Goal: Task Accomplishment & Management: Manage account settings

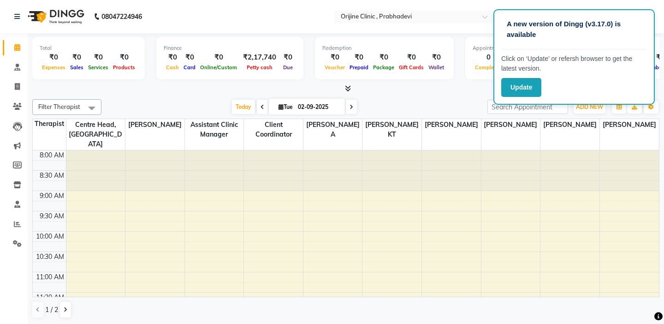
scroll to position [277, 0]
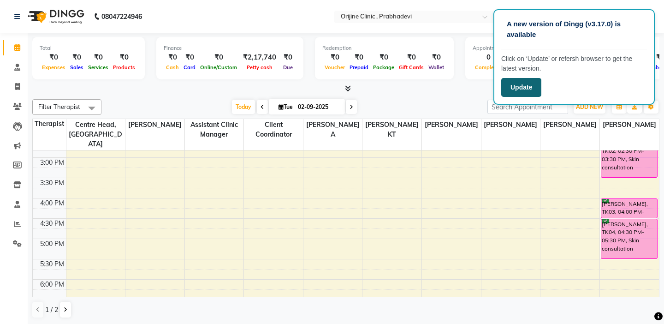
click at [518, 87] on button "Update" at bounding box center [521, 87] width 40 height 19
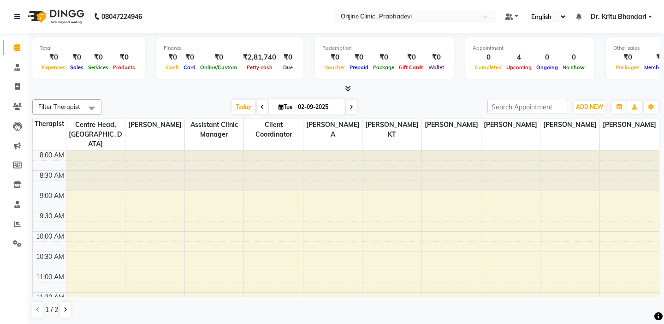
click at [351, 106] on icon at bounding box center [351, 107] width 4 height 6
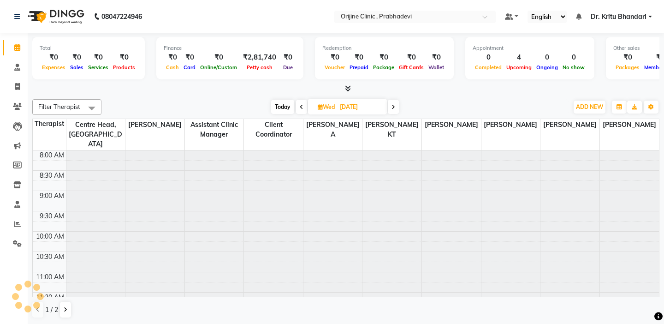
scroll to position [163, 0]
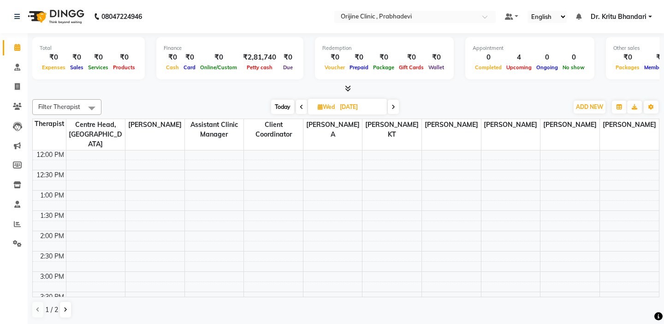
click at [56, 160] on td at bounding box center [49, 165] width 33 height 10
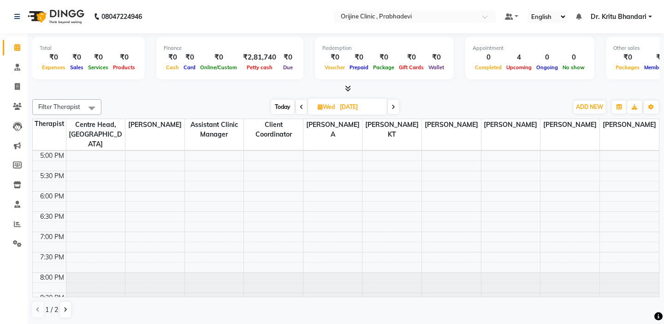
scroll to position [0, 0]
click at [276, 102] on span "Today" at bounding box center [282, 106] width 23 height 14
type input "02-09-2025"
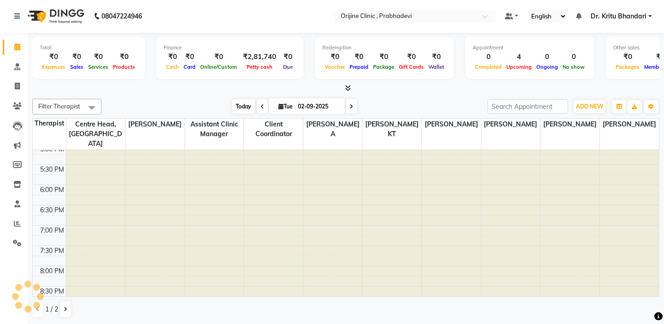
scroll to position [163, 0]
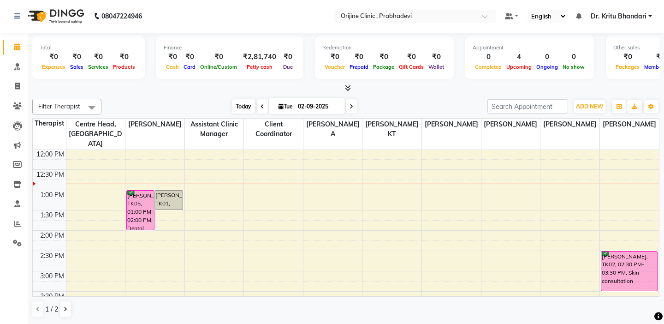
click at [239, 107] on span "Today" at bounding box center [243, 106] width 23 height 14
click at [42, 179] on td at bounding box center [49, 184] width 33 height 10
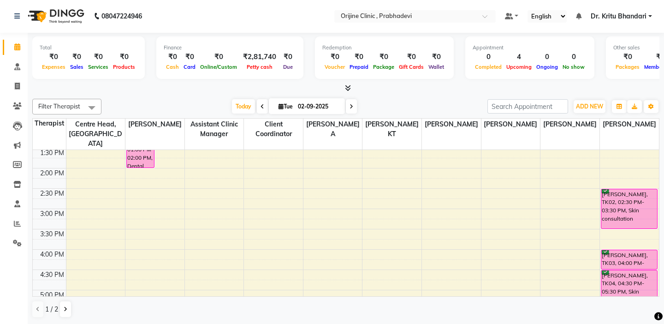
scroll to position [237, 0]
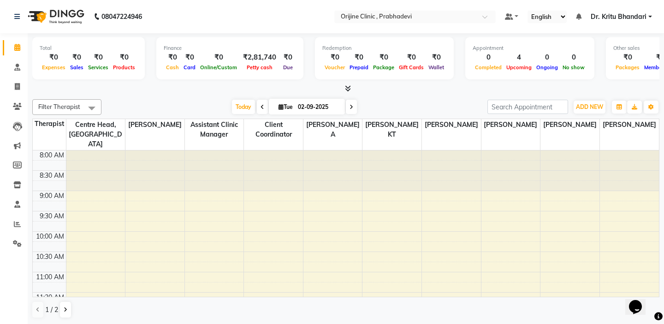
click at [53, 160] on td at bounding box center [49, 165] width 33 height 10
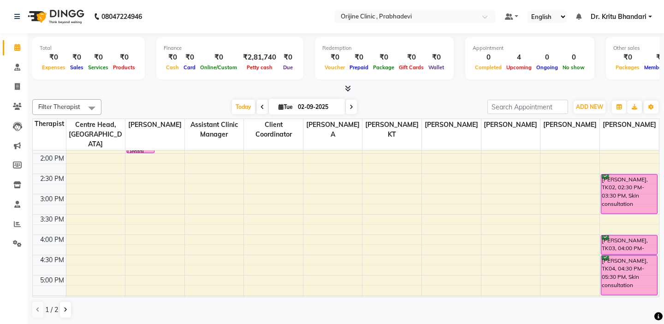
scroll to position [258, 0]
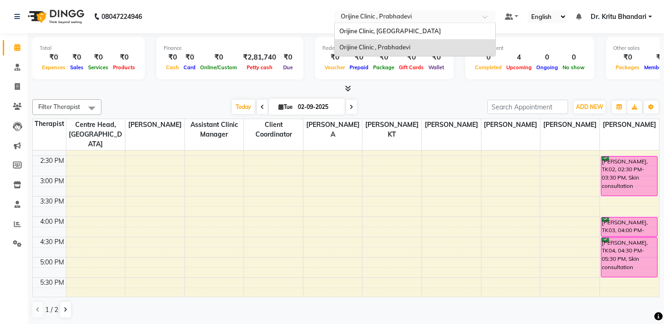
click at [376, 18] on input "text" at bounding box center [406, 17] width 134 height 9
click at [377, 24] on div "Orijine Clinic, Kalyani Nagar" at bounding box center [415, 31] width 160 height 17
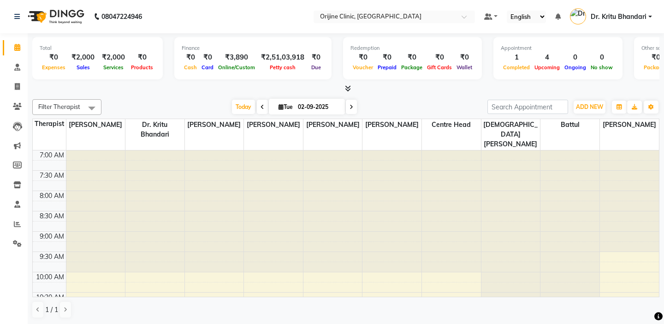
click at [368, 97] on div "Filter Therapist Select All Archana [PERSON_NAME][GEOGRAPHIC_DATA][PERSON_NAME]…" at bounding box center [345, 208] width 627 height 226
click at [46, 160] on td at bounding box center [49, 165] width 33 height 10
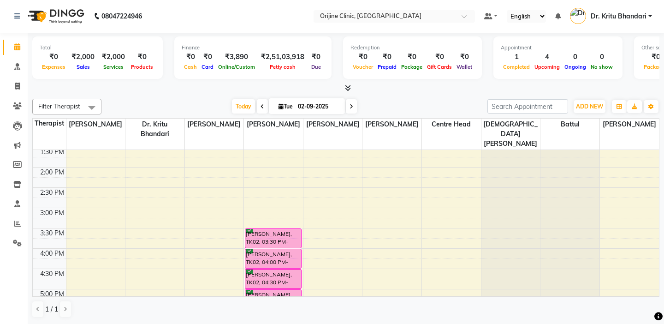
scroll to position [260, 0]
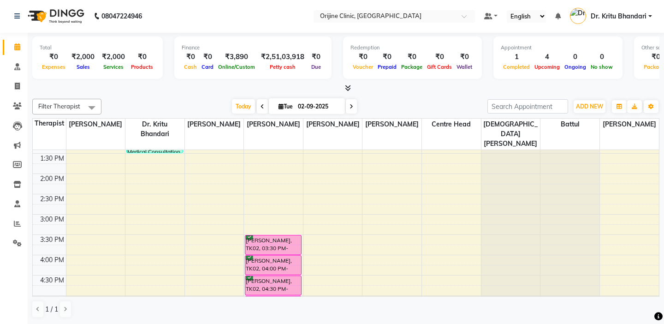
click at [351, 106] on icon at bounding box center [351, 107] width 4 height 6
type input "03-09-2025"
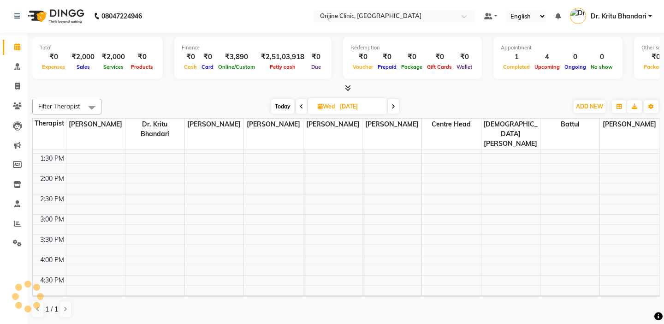
scroll to position [244, 0]
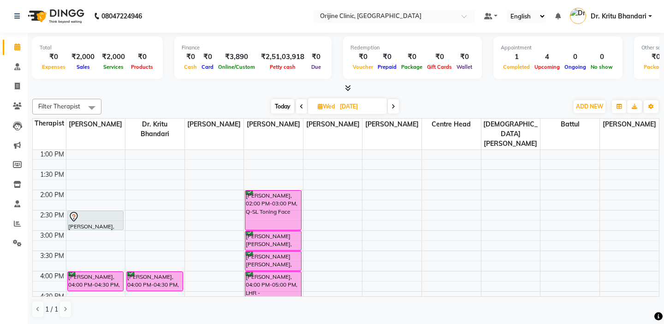
click at [56, 170] on div "1:30 PM" at bounding box center [52, 175] width 28 height 10
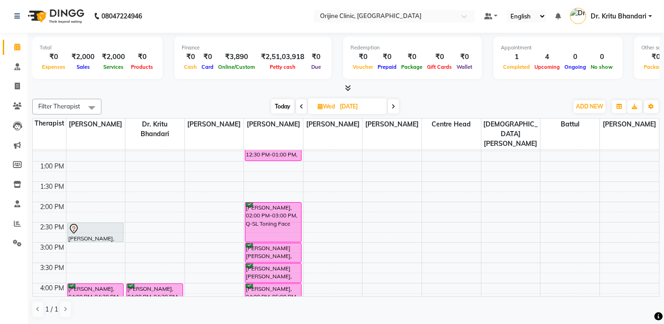
scroll to position [225, 0]
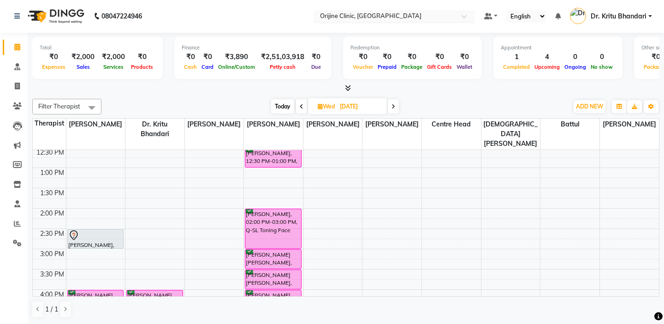
click at [341, 15] on input "text" at bounding box center [385, 16] width 134 height 9
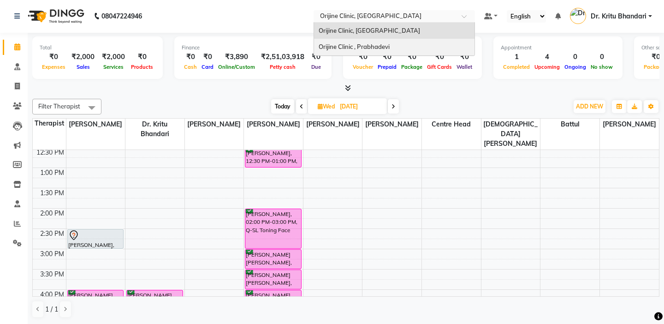
click at [345, 47] on span "Orijine Clinic , Prabhadevi" at bounding box center [354, 46] width 71 height 7
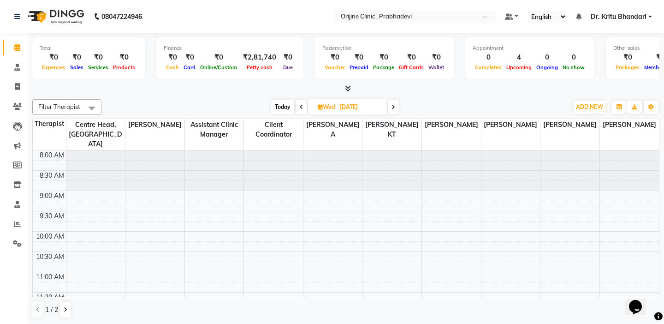
click at [48, 160] on td at bounding box center [49, 165] width 33 height 10
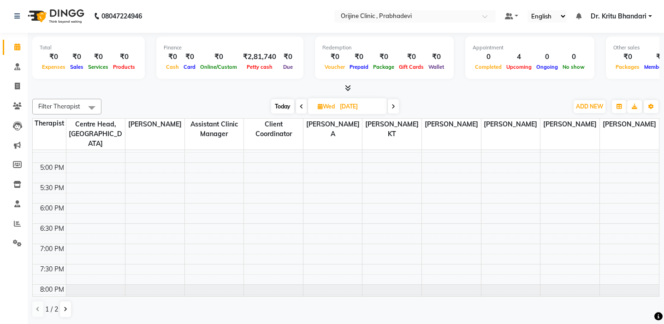
scroll to position [315, 0]
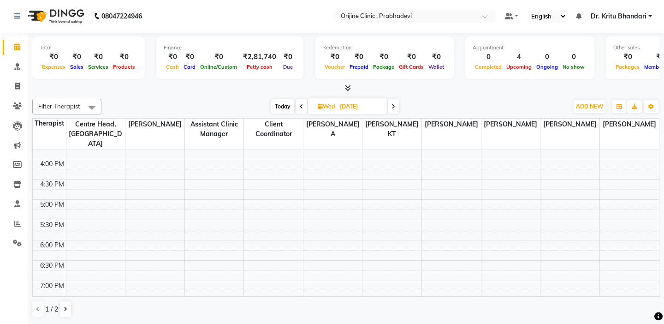
click at [278, 106] on span "Today" at bounding box center [282, 106] width 23 height 14
type input "02-09-2025"
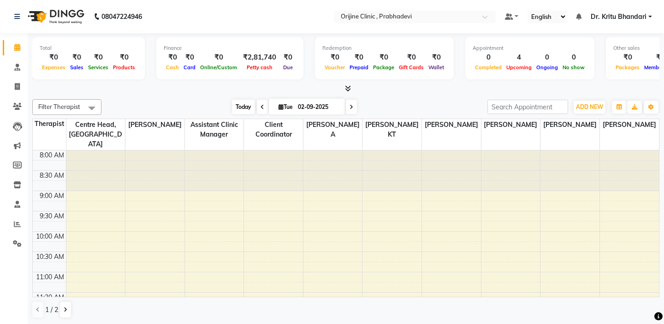
click at [243, 107] on span "Today" at bounding box center [243, 107] width 23 height 14
click at [52, 160] on td at bounding box center [49, 165] width 33 height 10
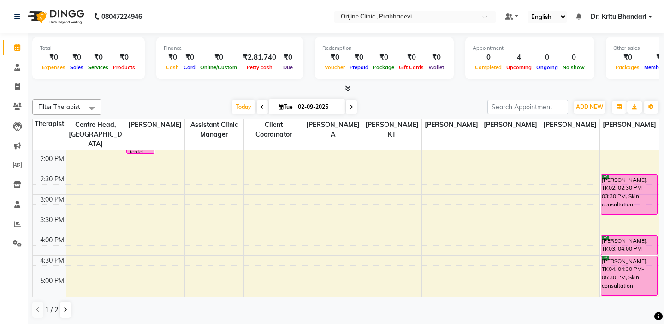
scroll to position [258, 0]
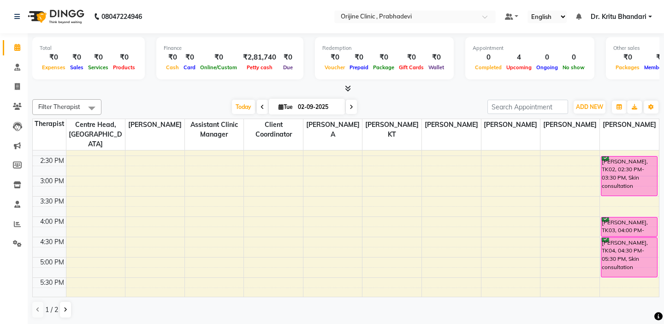
click at [51, 166] on td at bounding box center [49, 171] width 33 height 10
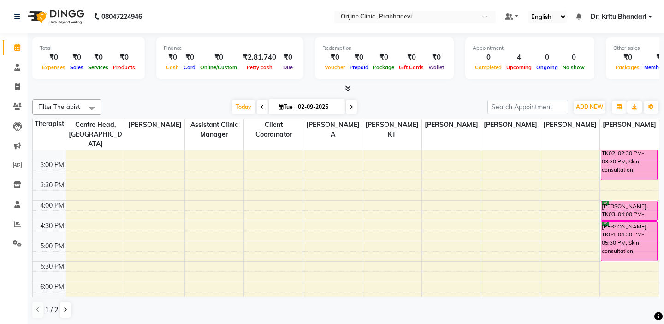
scroll to position [277, 0]
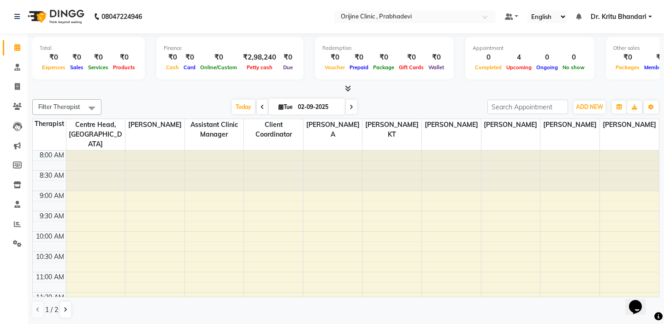
click at [60, 160] on td at bounding box center [49, 165] width 33 height 10
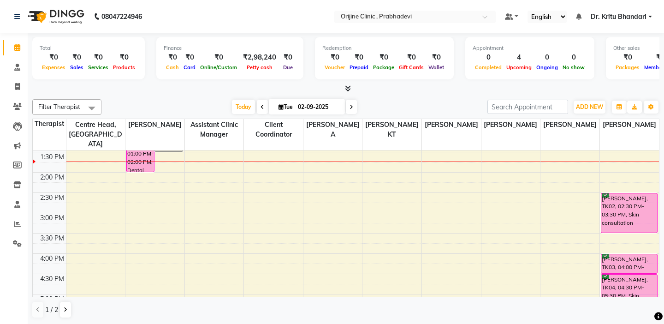
scroll to position [240, 0]
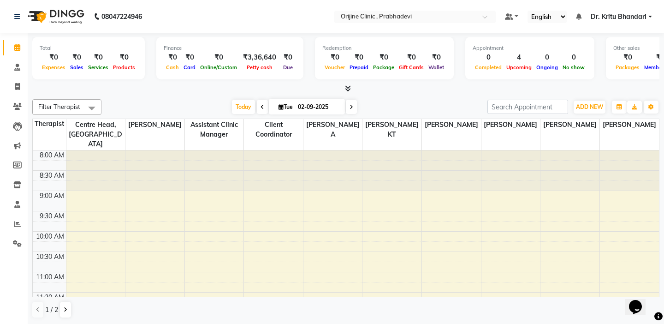
click at [51, 160] on td at bounding box center [49, 165] width 33 height 10
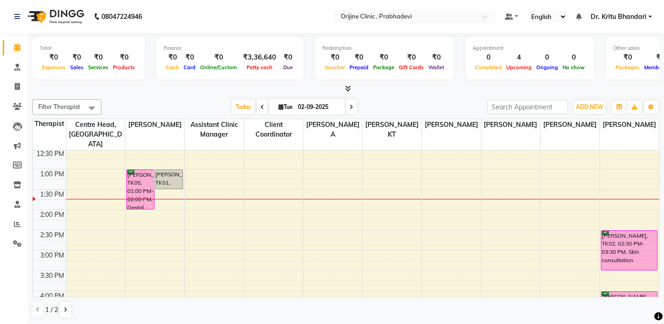
scroll to position [166, 0]
